Goal: Transaction & Acquisition: Book appointment/travel/reservation

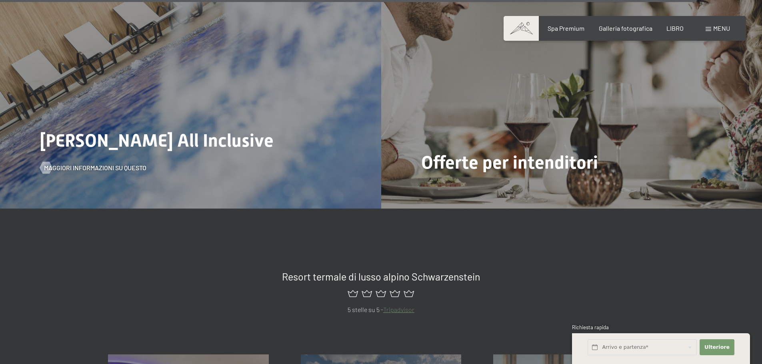
scroll to position [3719, 0]
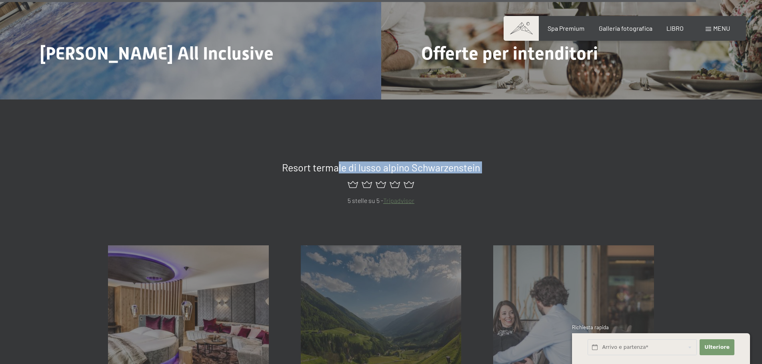
drag, startPoint x: 337, startPoint y: 138, endPoint x: 520, endPoint y: 146, distance: 183.3
click at [520, 162] on div "Resort termale di lusso alpino Schwarzenstein 5 stelle su 5 - Tripadvisor" at bounding box center [381, 184] width 606 height 44
click at [497, 174] on div at bounding box center [381, 185] width 546 height 22
drag, startPoint x: 314, startPoint y: 140, endPoint x: 445, endPoint y: 129, distance: 131.7
click at [445, 140] on div "Resort termale di lusso alpino Schwarzenstein 5 stelle su 5 - Tripadvisor" at bounding box center [381, 173] width 762 height 66
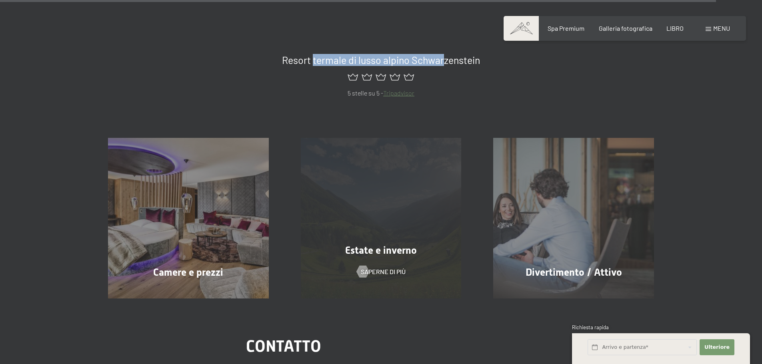
scroll to position [3919, 0]
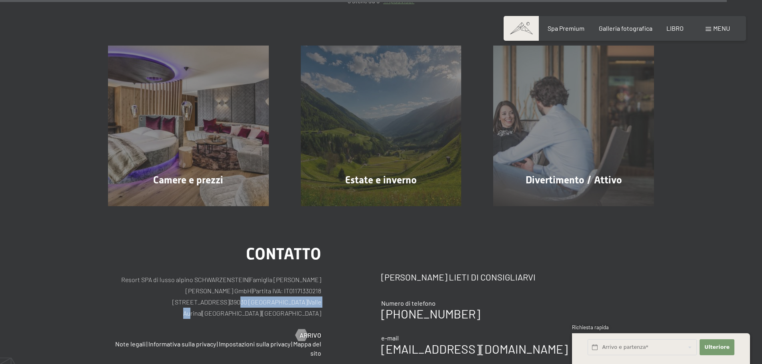
drag, startPoint x: 208, startPoint y: 269, endPoint x: 259, endPoint y: 270, distance: 51.2
click at [259, 274] on p "Resort SPA di lusso alpino SCHWARZENSTEIN | Famiglia Zimmerhofer Otmar Zimmerho…" at bounding box center [214, 296] width 213 height 45
click at [264, 280] on div "contatto Resort SPA di lusso alpino SCHWARZENSTEIN | Famiglia Zimmerhofer Otmar…" at bounding box center [214, 293] width 213 height 94
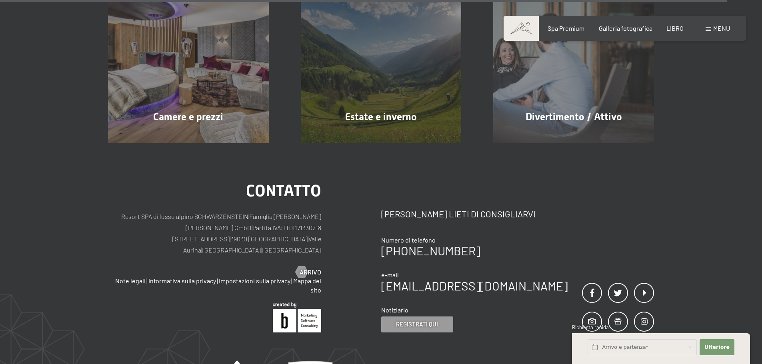
scroll to position [4079, 0]
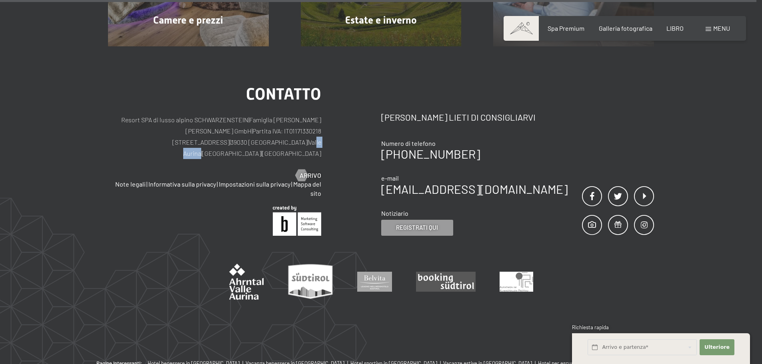
drag, startPoint x: 266, startPoint y: 114, endPoint x: 247, endPoint y: 115, distance: 18.9
click at [247, 115] on p "Resort SPA di lusso alpino SCHWARZENSTEIN | Famiglia Zimmerhofer Otmar Zimmerho…" at bounding box center [214, 136] width 213 height 45
drag, startPoint x: 176, startPoint y: 113, endPoint x: 286, endPoint y: 116, distance: 110.0
click at [286, 116] on p "Resort SPA di lusso alpino SCHWARZENSTEIN | Famiglia Zimmerhofer Otmar Zimmerho…" at bounding box center [214, 136] width 213 height 45
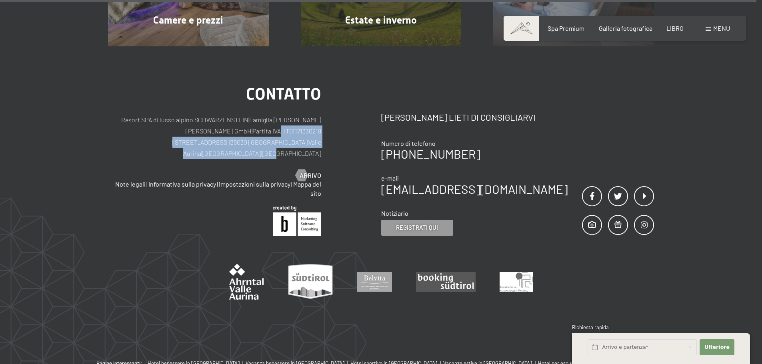
drag, startPoint x: 314, startPoint y: 110, endPoint x: 278, endPoint y: 105, distance: 36.4
click at [278, 114] on p "Resort SPA di lusso alpino SCHWARZENSTEIN | Famiglia Zimmerhofer Otmar Zimmerho…" at bounding box center [214, 136] width 213 height 45
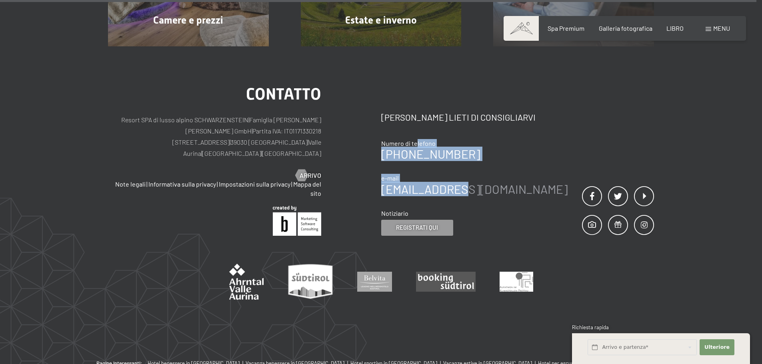
drag, startPoint x: 406, startPoint y: 88, endPoint x: 461, endPoint y: 152, distance: 84.2
click at [461, 152] on div "contatto Saremo lieti di consigliarvi Numero di telefono +39 0474 674100 e-mail…" at bounding box center [474, 166] width 186 height 140
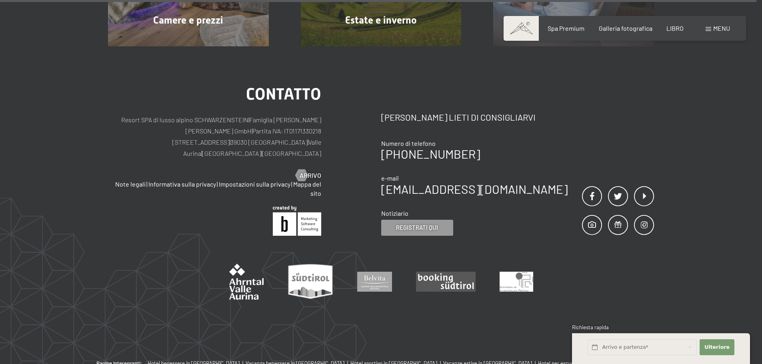
click at [342, 177] on div "contatto Resort SPA di lusso alpino SCHWARZENSTEIN | Famiglia Zimmerhofer Otmar…" at bounding box center [244, 161] width 273 height 150
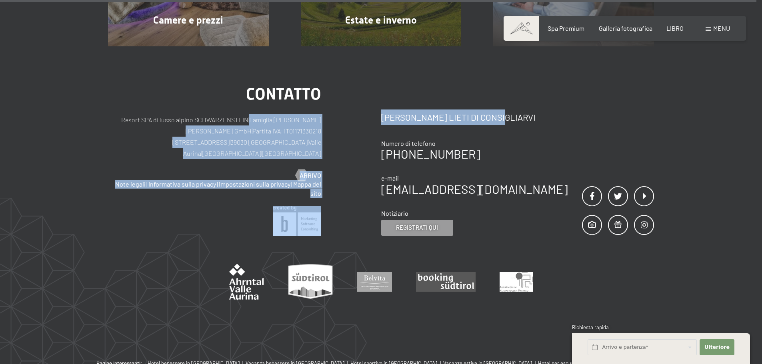
drag, startPoint x: 365, startPoint y: 74, endPoint x: 529, endPoint y: 80, distance: 164.4
click at [529, 86] on div "contatto Resort SPA di lusso alpino SCHWARZENSTEIN | Famiglia Zimmerhofer Otmar…" at bounding box center [381, 161] width 546 height 150
click at [529, 86] on div "contatto Saremo lieti di consigliarvi Numero di telefono +39 0474 674100 e-mail…" at bounding box center [517, 161] width 273 height 150
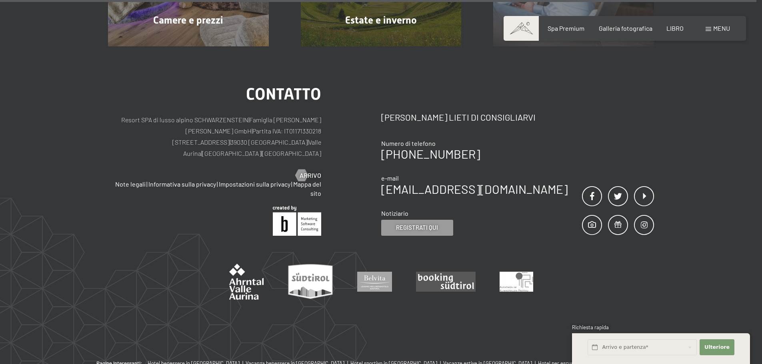
click at [357, 94] on div "contatto Resort SPA di lusso alpino SCHWARZENSTEIN | Famiglia Zimmerhofer Otmar…" at bounding box center [244, 161] width 273 height 150
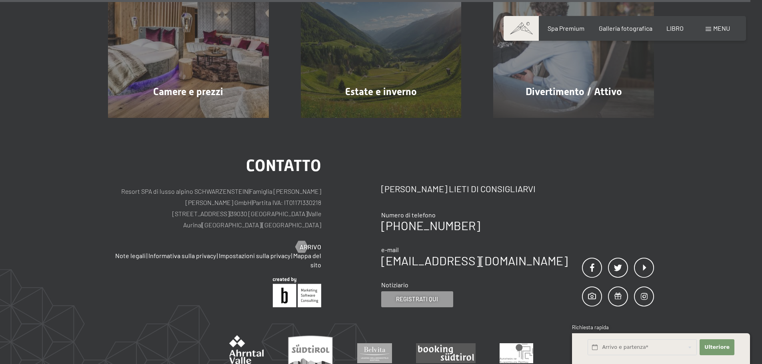
scroll to position [3999, 0]
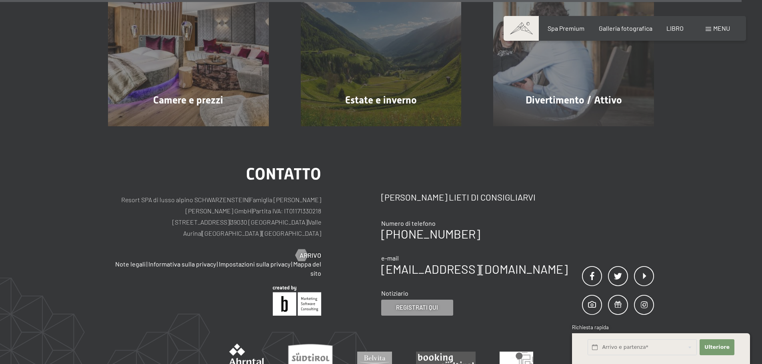
click at [719, 28] on font "menu" at bounding box center [721, 28] width 17 height 8
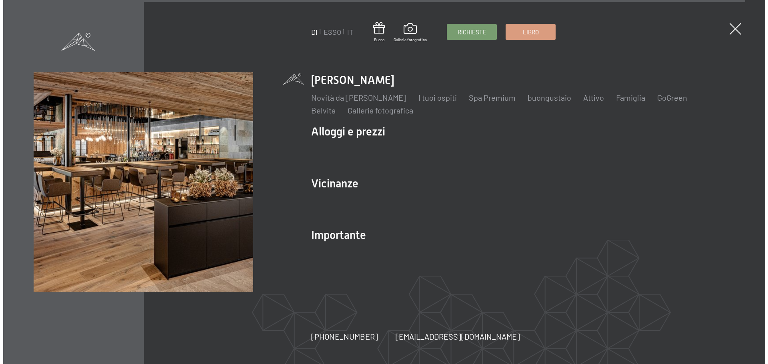
scroll to position [4017, 0]
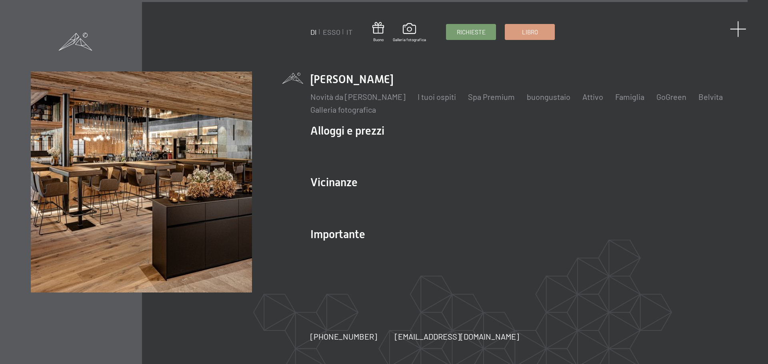
click at [732, 29] on span at bounding box center [738, 29] width 16 height 16
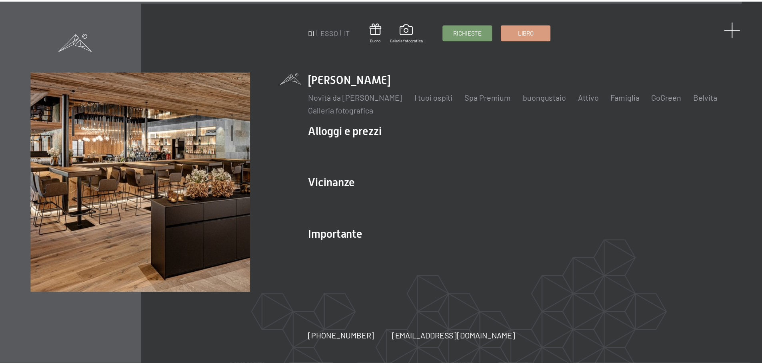
scroll to position [3999, 0]
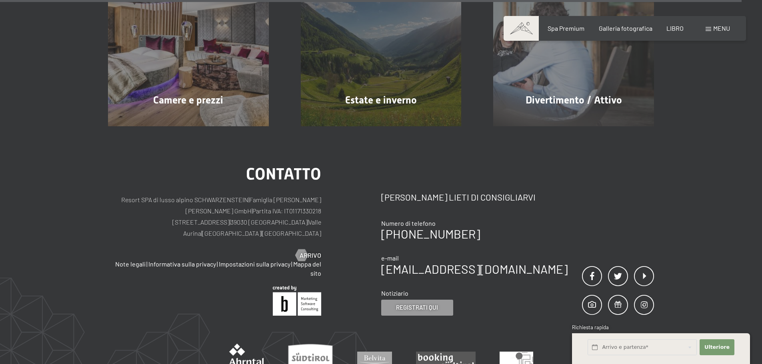
drag, startPoint x: 496, startPoint y: 193, endPoint x: 356, endPoint y: 157, distance: 145.2
click at [356, 166] on div "contatto Resort SPA di lusso alpino SCHWARZENSTEIN | Famiglia Zimmerhofer Otmar…" at bounding box center [381, 241] width 546 height 150
click at [524, 219] on div "Numero di telefono" at bounding box center [474, 223] width 186 height 9
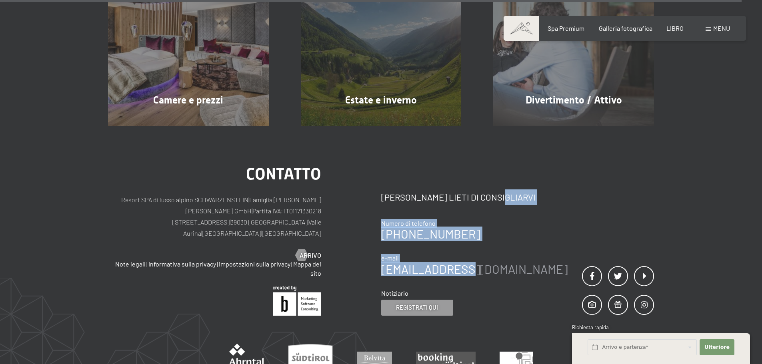
drag, startPoint x: 442, startPoint y: 150, endPoint x: 467, endPoint y: 228, distance: 82.6
click at [467, 228] on div "contatto Saremo lieti di consigliarvi Numero di telefono +39 0474 674100 e-mail…" at bounding box center [474, 246] width 186 height 140
click at [521, 176] on div "contatto Saremo lieti di consigliarvi Numero di telefono +39 0474 674100 e-mail…" at bounding box center [474, 246] width 186 height 140
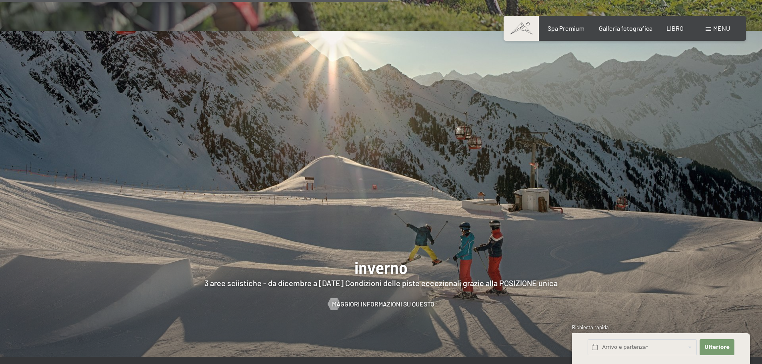
scroll to position [2160, 0]
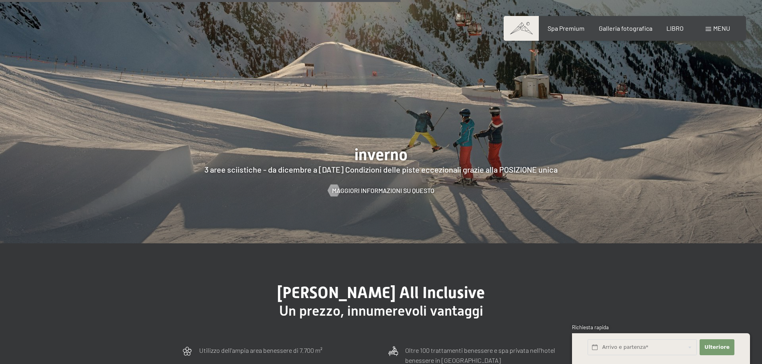
drag, startPoint x: 214, startPoint y: 162, endPoint x: 302, endPoint y: 160, distance: 87.2
click at [302, 160] on div at bounding box center [381, 80] width 762 height 326
click at [382, 187] on font "Maggiori informazioni su questo" at bounding box center [391, 191] width 102 height 8
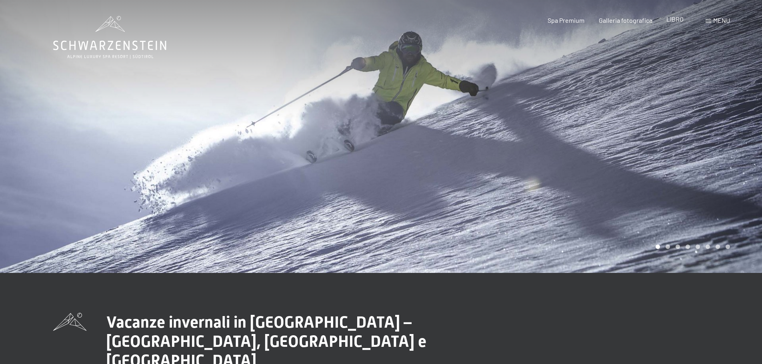
click at [676, 20] on font "LIBRO" at bounding box center [674, 19] width 17 height 8
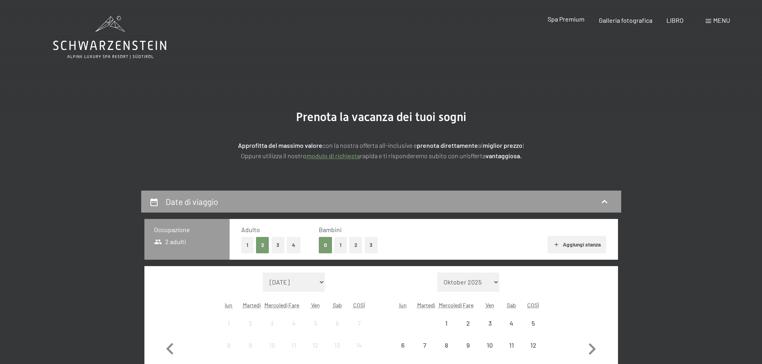
click at [569, 21] on font "Spa Premium" at bounding box center [565, 19] width 37 height 8
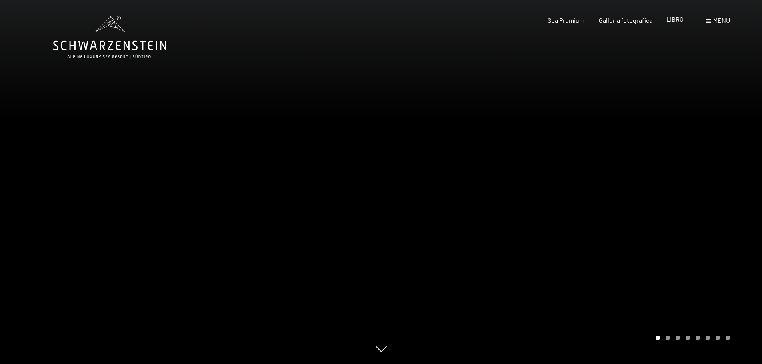
click at [669, 20] on font "LIBRO" at bounding box center [674, 19] width 17 height 8
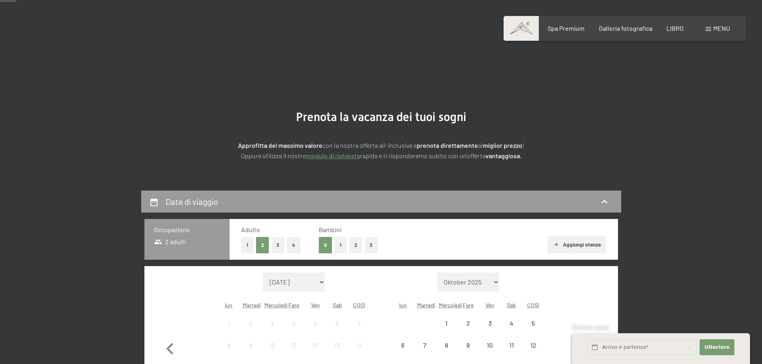
scroll to position [120, 0]
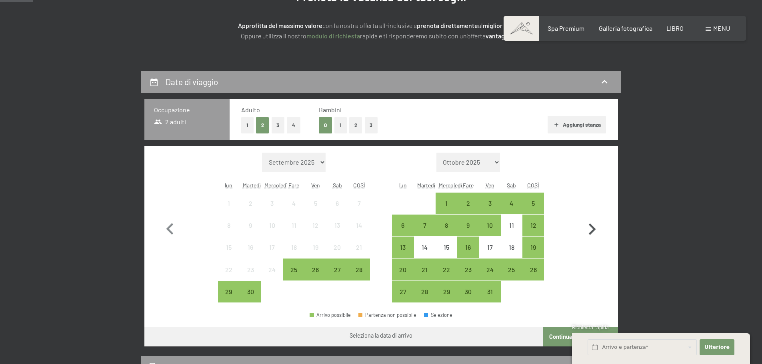
click at [592, 227] on icon "button" at bounding box center [592, 230] width 7 height 12
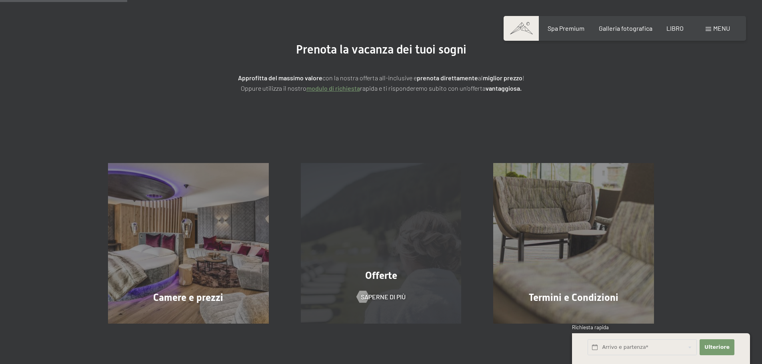
scroll to position [0, 0]
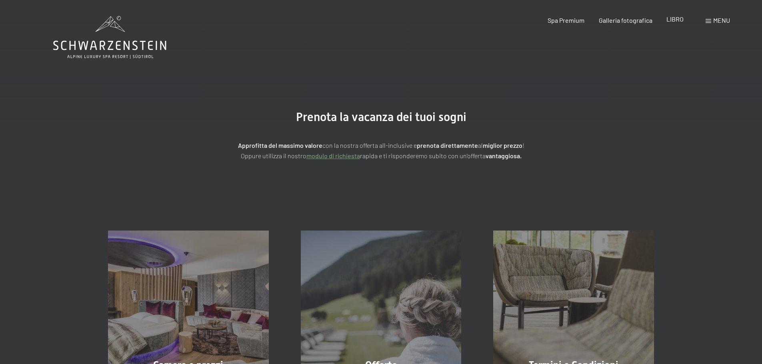
click at [678, 19] on font "LIBRO" at bounding box center [674, 19] width 17 height 8
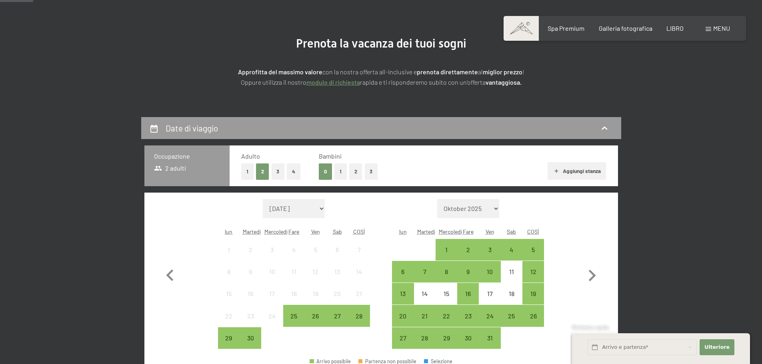
scroll to position [120, 0]
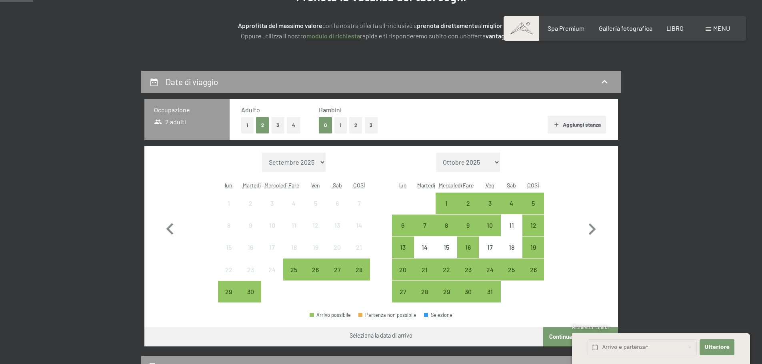
click at [352, 128] on button "2" at bounding box center [355, 125] width 13 height 16
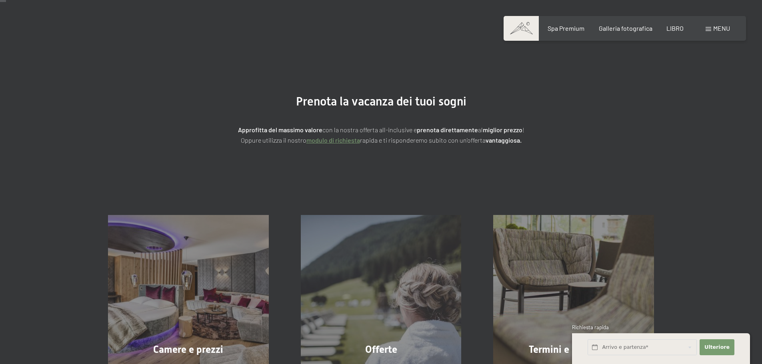
scroll to position [0, 0]
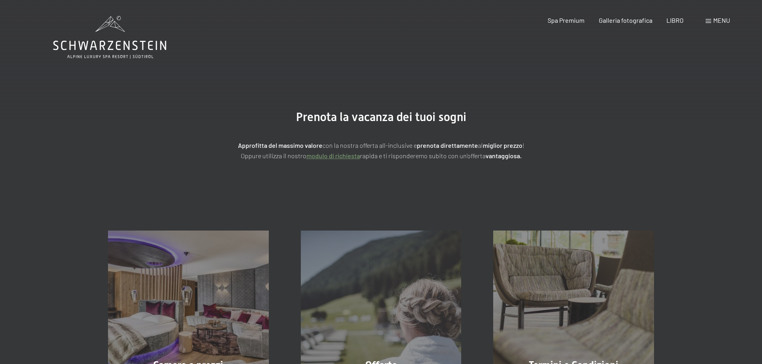
click at [671, 25] on div "Spa Premium Galleria fotografica LIBRO" at bounding box center [608, 20] width 178 height 9
click at [679, 16] on div "Libro Richieste Spa Premium Galleria fotografica LIBRO menu DI ESSO IT Buono Ga…" at bounding box center [624, 20] width 210 height 9
click at [676, 21] on font "LIBRO" at bounding box center [674, 19] width 17 height 8
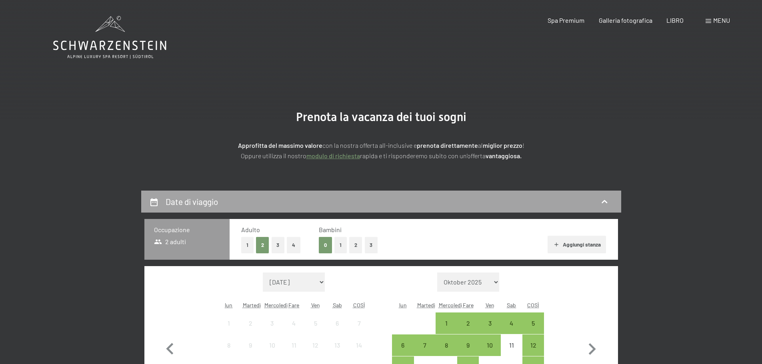
click at [601, 200] on icon at bounding box center [604, 202] width 10 height 10
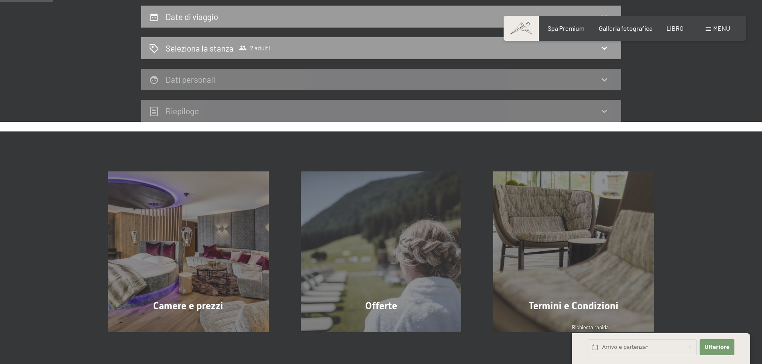
scroll to position [111, 0]
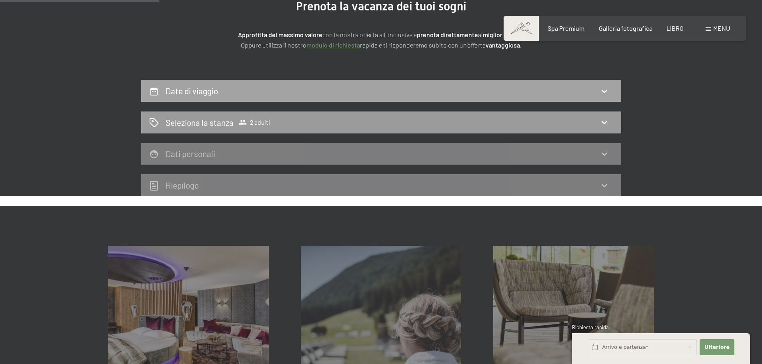
click at [603, 93] on icon at bounding box center [604, 91] width 10 height 10
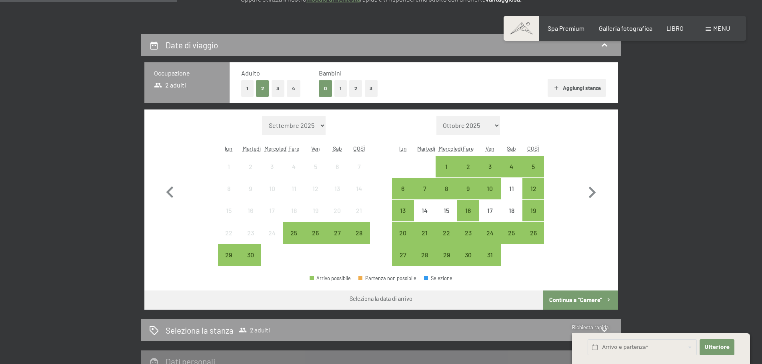
scroll to position [151, 0]
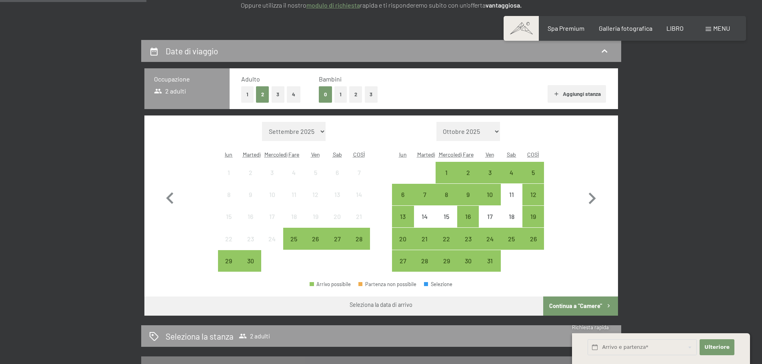
click at [354, 94] on button "2" at bounding box center [355, 94] width 13 height 16
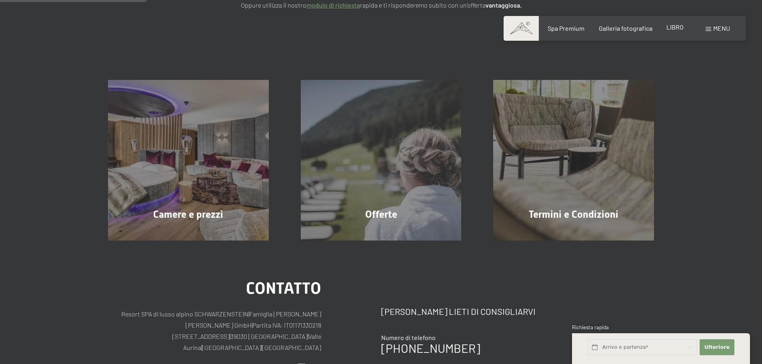
click at [681, 26] on font "LIBRO" at bounding box center [674, 27] width 17 height 8
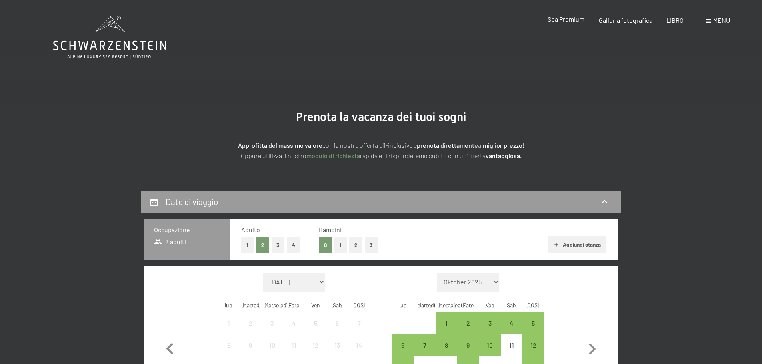
click at [565, 23] on div "Spa Premium" at bounding box center [565, 19] width 37 height 9
click at [570, 17] on font "Spa Premium" at bounding box center [565, 19] width 37 height 8
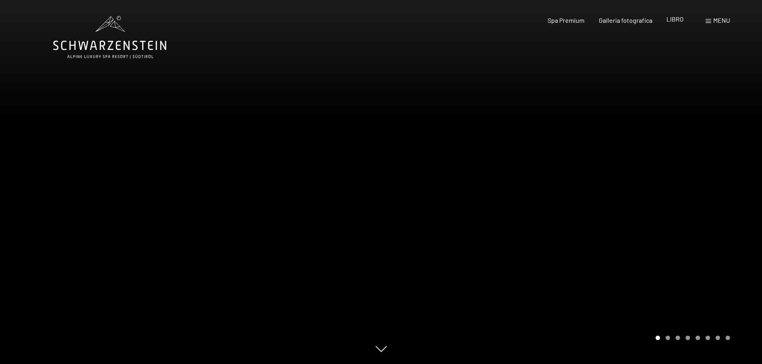
click at [677, 20] on font "LIBRO" at bounding box center [674, 19] width 17 height 8
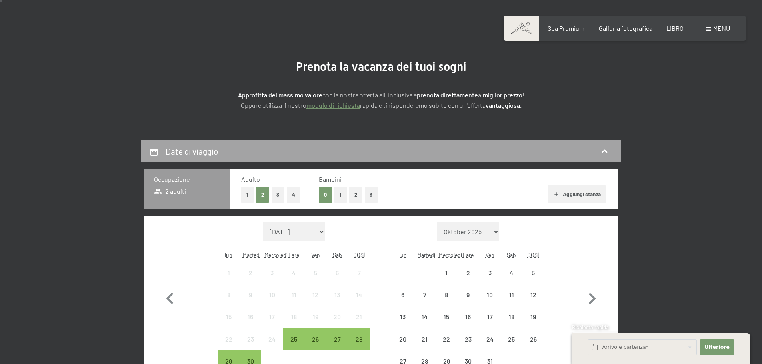
scroll to position [160, 0]
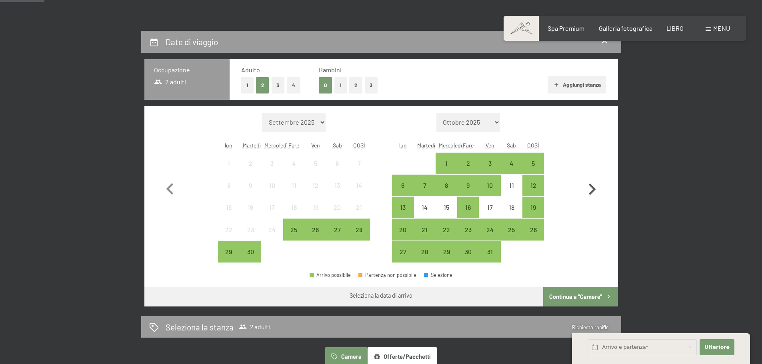
click at [595, 192] on icon "button" at bounding box center [591, 189] width 23 height 23
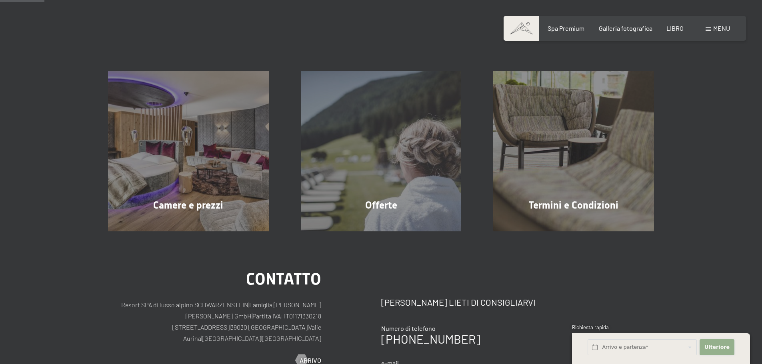
click at [718, 347] on font "Ulteriore" at bounding box center [716, 347] width 25 height 6
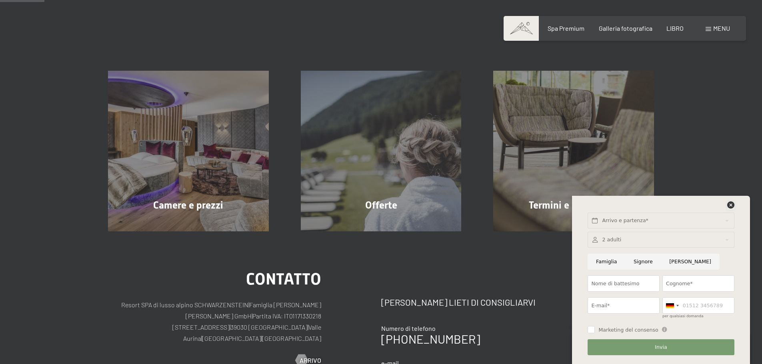
click at [732, 204] on icon at bounding box center [730, 205] width 7 height 7
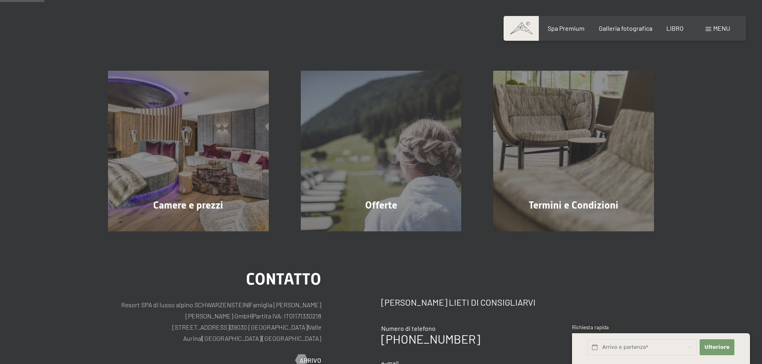
drag, startPoint x: 541, startPoint y: 340, endPoint x: 526, endPoint y: 338, distance: 15.0
click at [537, 339] on div "contatto Saremo lieti di consigliarvi Numero di telefono +39 0474 674100 e-mail…" at bounding box center [517, 347] width 273 height 150
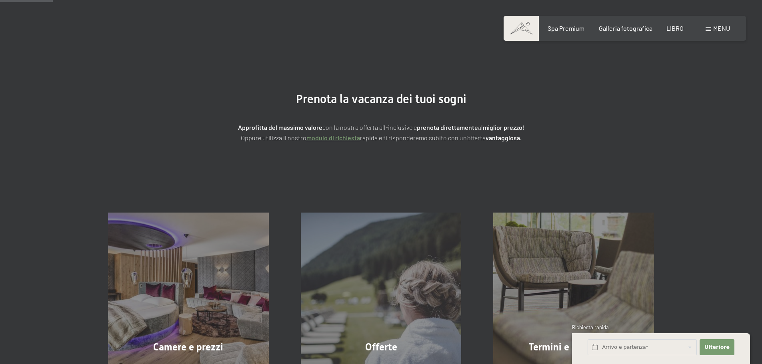
scroll to position [0, 0]
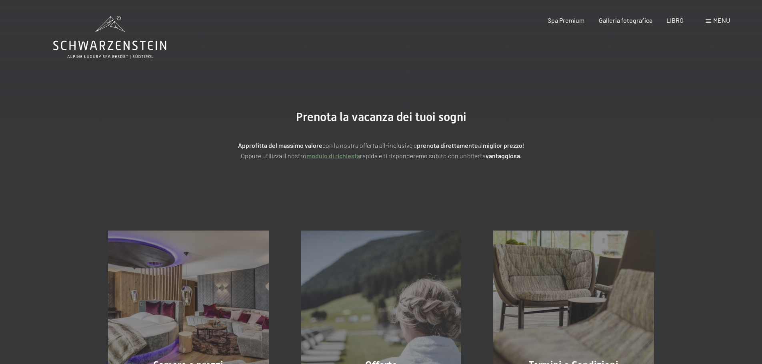
click at [76, 30] on icon at bounding box center [109, 37] width 113 height 43
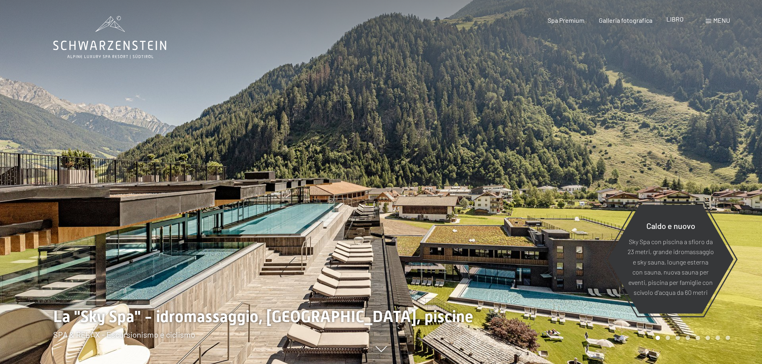
click at [674, 17] on font "LIBRO" at bounding box center [674, 19] width 17 height 8
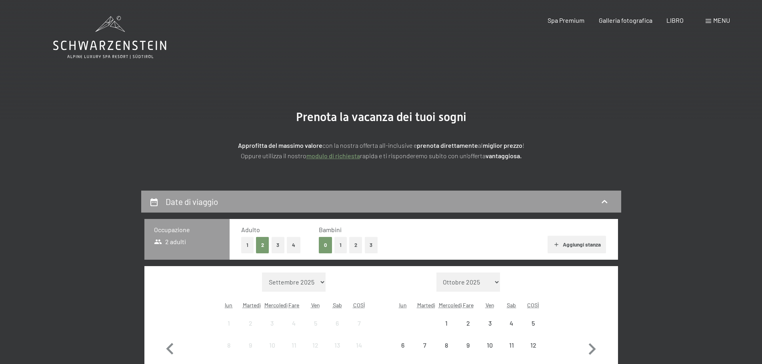
click at [730, 23] on div "Libro Richieste Spa Premium Galleria fotografica LIBRO menu DI ESSO IT Buono Ga…" at bounding box center [624, 20] width 210 height 9
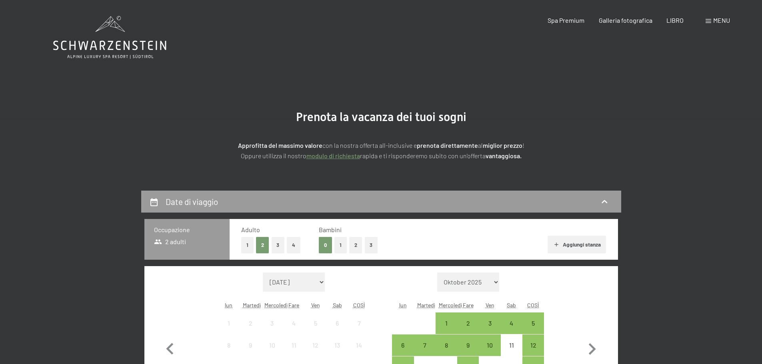
click at [722, 20] on font "menu" at bounding box center [721, 20] width 17 height 8
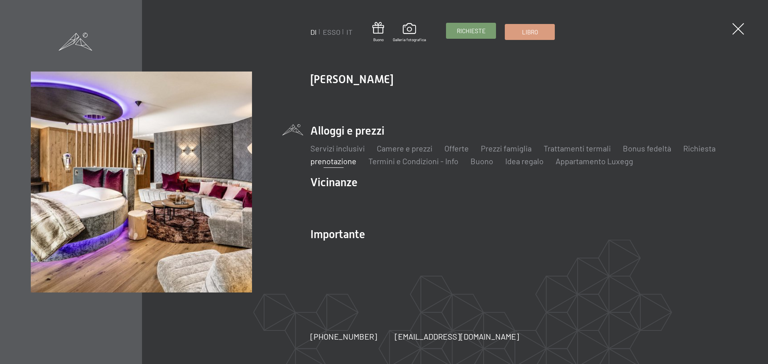
click at [483, 30] on font "Richieste" at bounding box center [471, 30] width 29 height 7
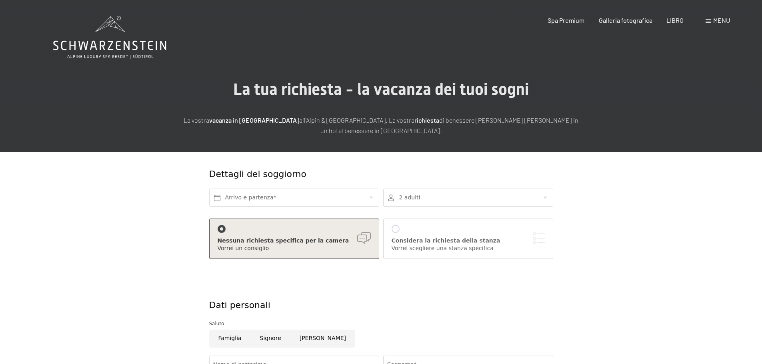
click at [707, 22] on span at bounding box center [708, 21] width 6 height 4
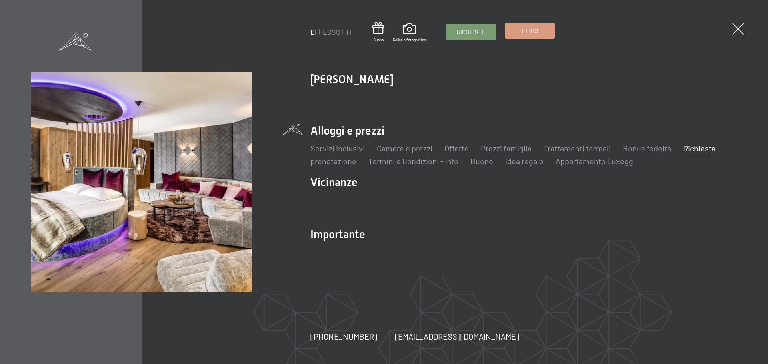
click at [534, 31] on font "Libro" at bounding box center [530, 30] width 16 height 7
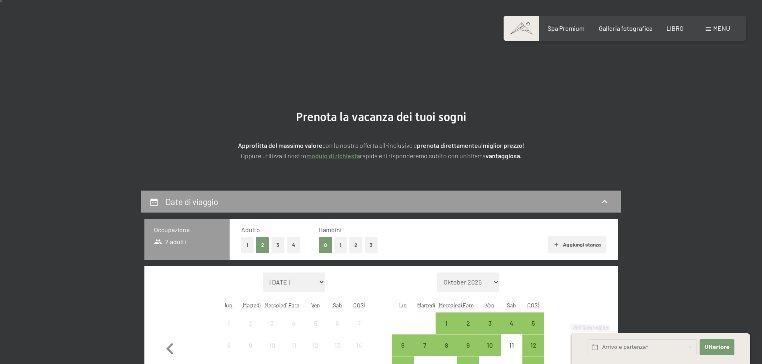
scroll to position [160, 0]
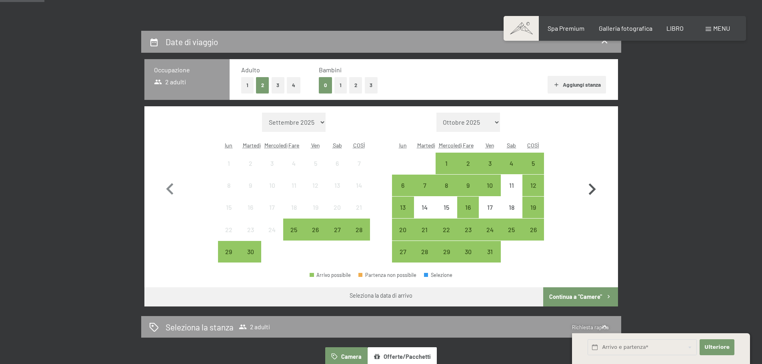
click at [592, 191] on icon "button" at bounding box center [592, 190] width 7 height 12
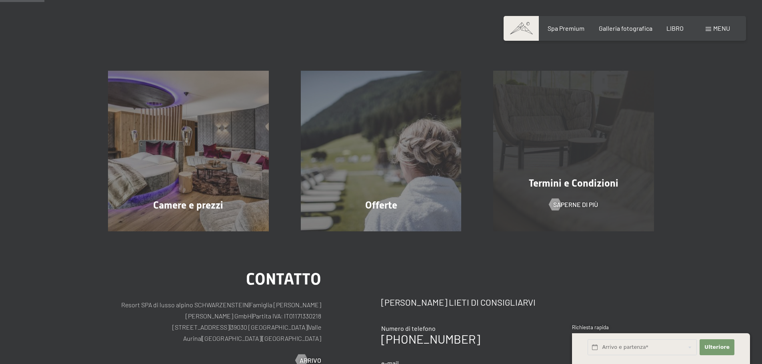
click at [592, 191] on div "Termini e Condizioni Saperne di più" at bounding box center [573, 151] width 193 height 161
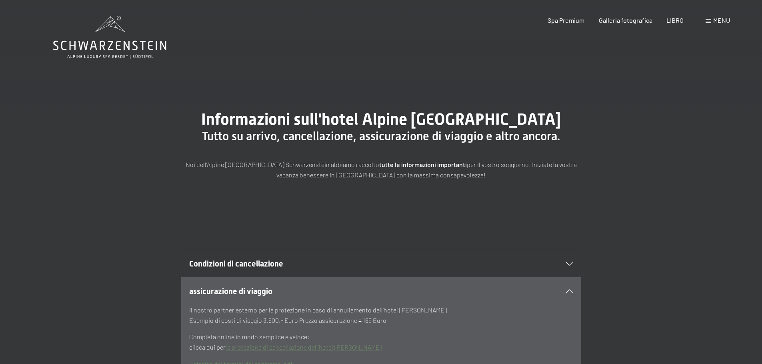
drag, startPoint x: 0, startPoint y: 0, endPoint x: 591, endPoint y: 191, distance: 621.2
click at [591, 180] on div "Informazioni sull'hotel [GEOGRAPHIC_DATA] Schwarzenstein Tutto su arrivo, cance…" at bounding box center [381, 145] width 460 height 70
click at [589, 180] on div "Informazioni sull'hotel [GEOGRAPHIC_DATA] Schwarzenstein Tutto su arrivo, cance…" at bounding box center [381, 145] width 460 height 70
